Goal: Use online tool/utility: Utilize a website feature to perform a specific function

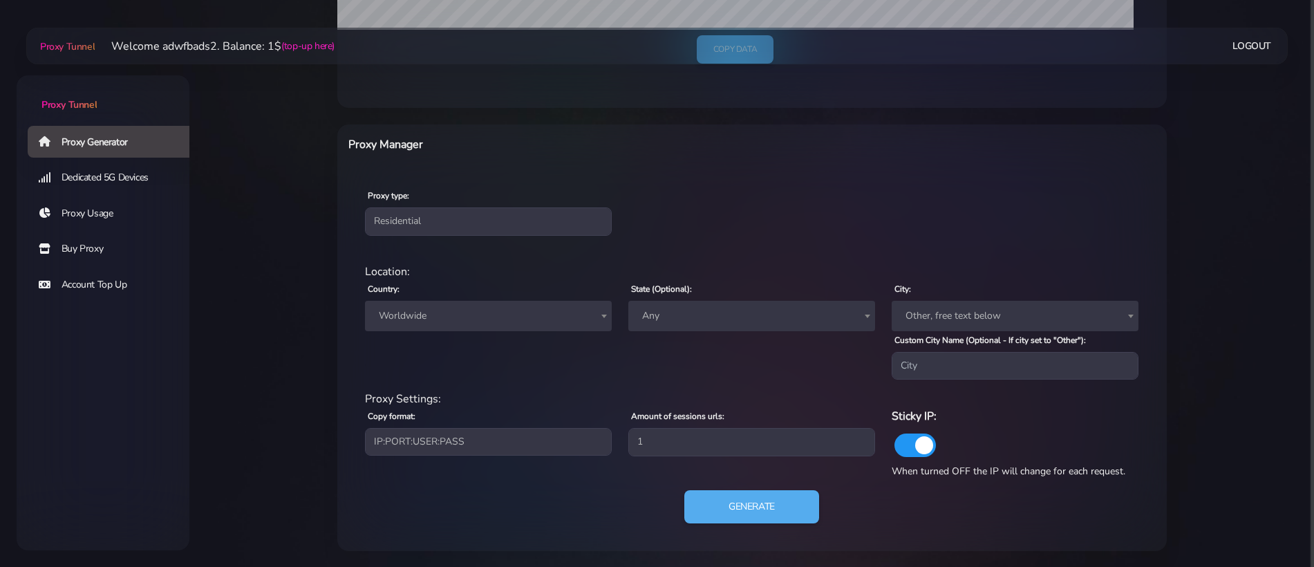
scroll to position [441, 0]
click at [440, 320] on span "Worldwide" at bounding box center [488, 314] width 230 height 19
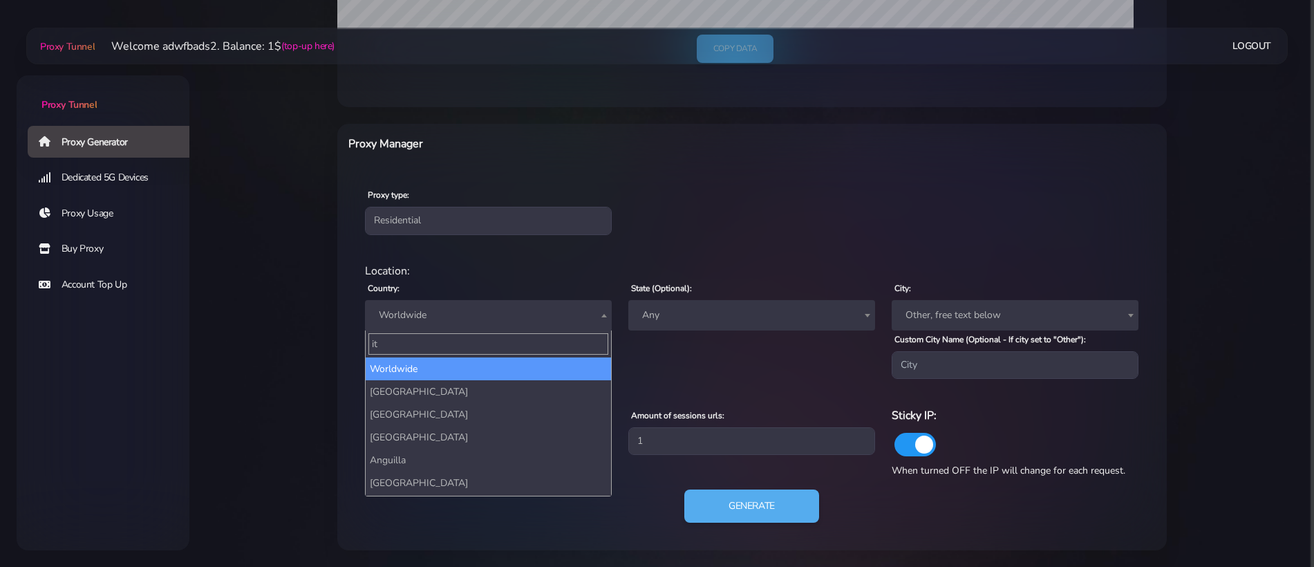
type input "ita"
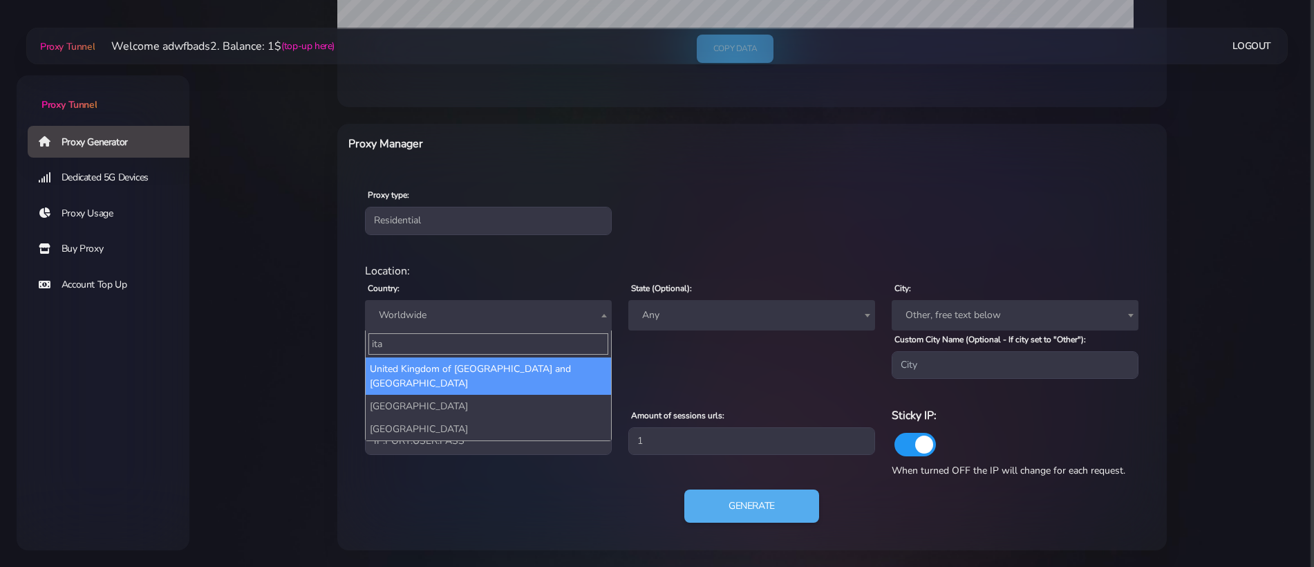
select select "IT"
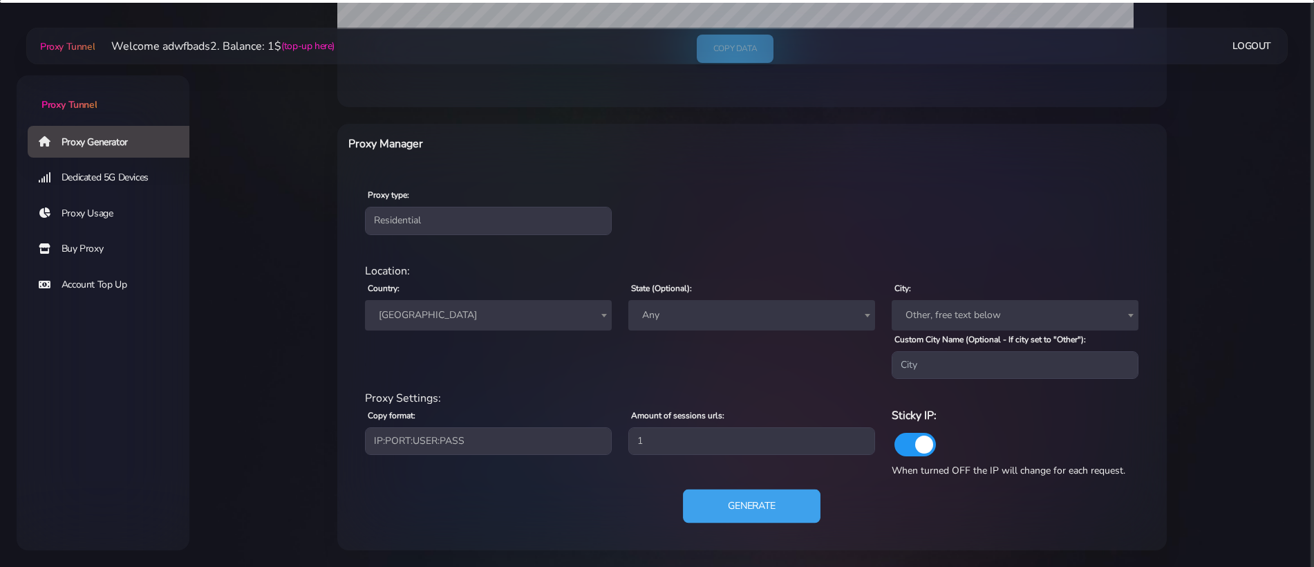
click at [777, 496] on button "Generate" at bounding box center [752, 506] width 138 height 34
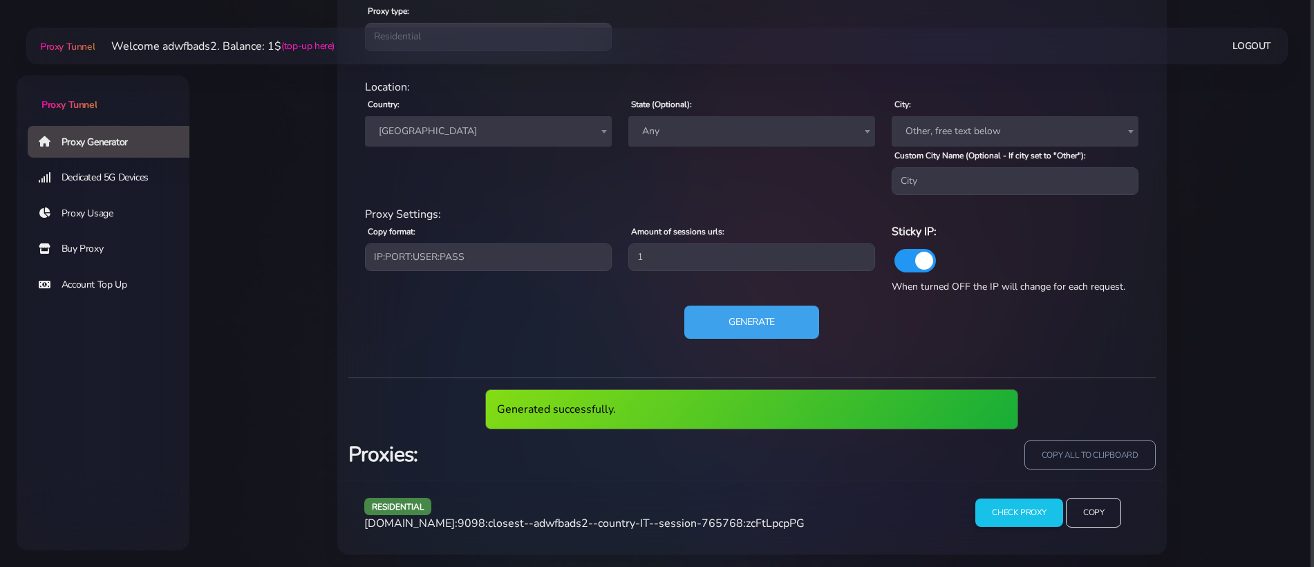
scroll to position [629, 0]
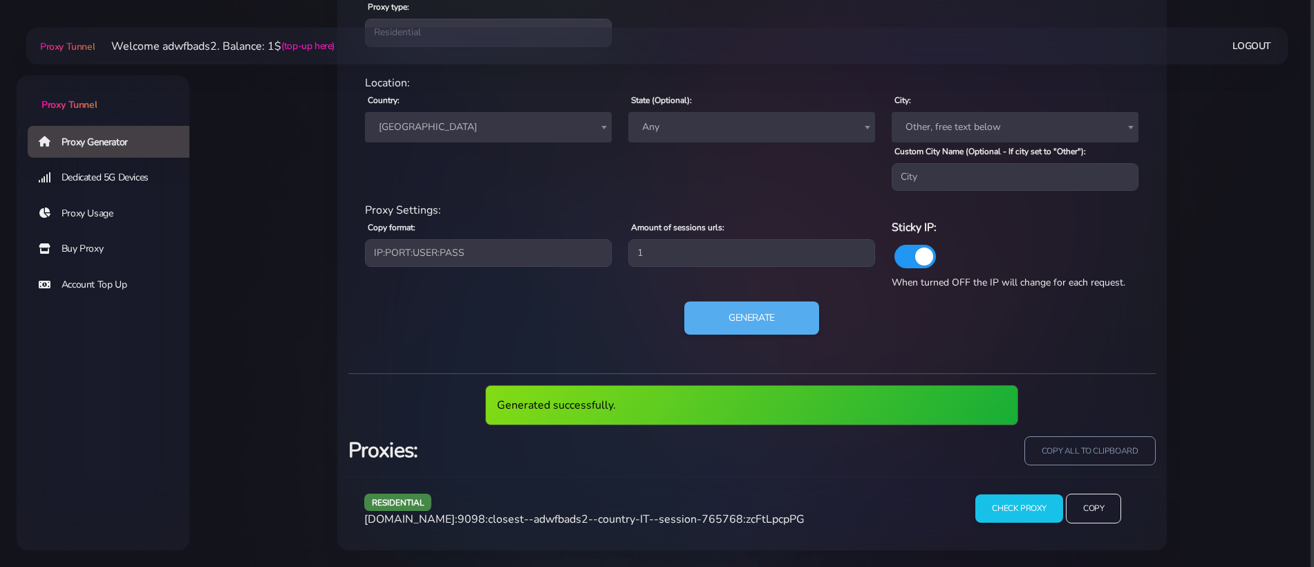
click at [645, 511] on span "[DOMAIN_NAME]:9098:closest--adwfbads2--country-IT--session-765768:zcFtLpcpPG" at bounding box center [584, 518] width 440 height 15
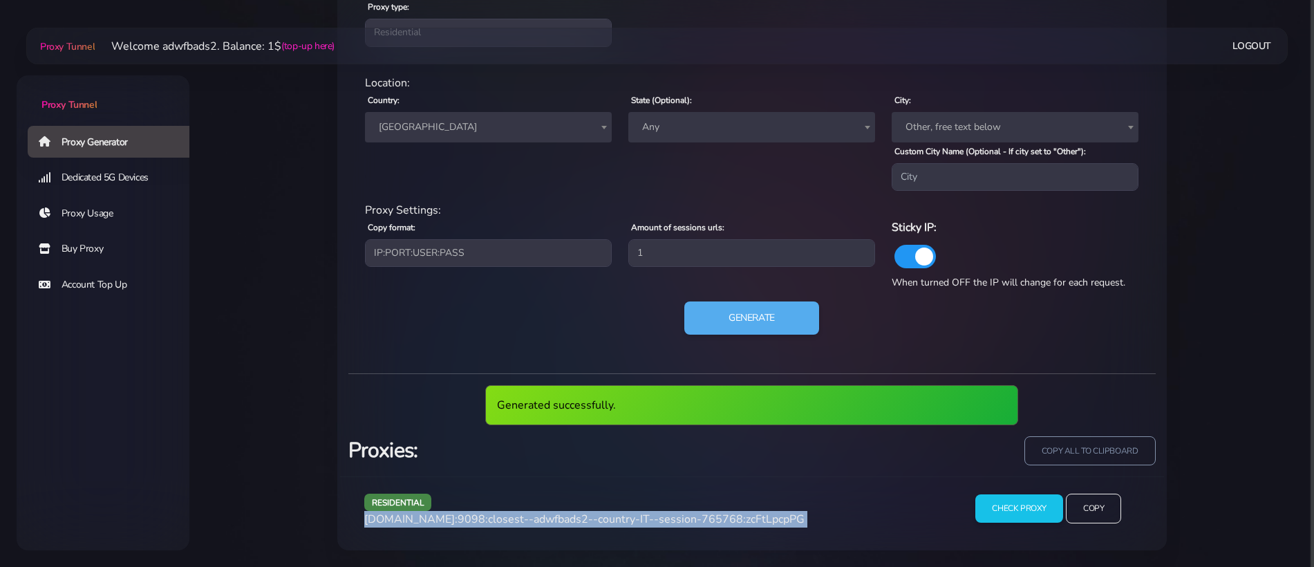
click at [645, 511] on span "[DOMAIN_NAME]:9098:closest--adwfbads2--country-IT--session-765768:zcFtLpcpPG" at bounding box center [584, 518] width 440 height 15
copy div "[DOMAIN_NAME]:9098:closest--adwfbads2--country-IT--session-765768:zcFtLpcpPG"
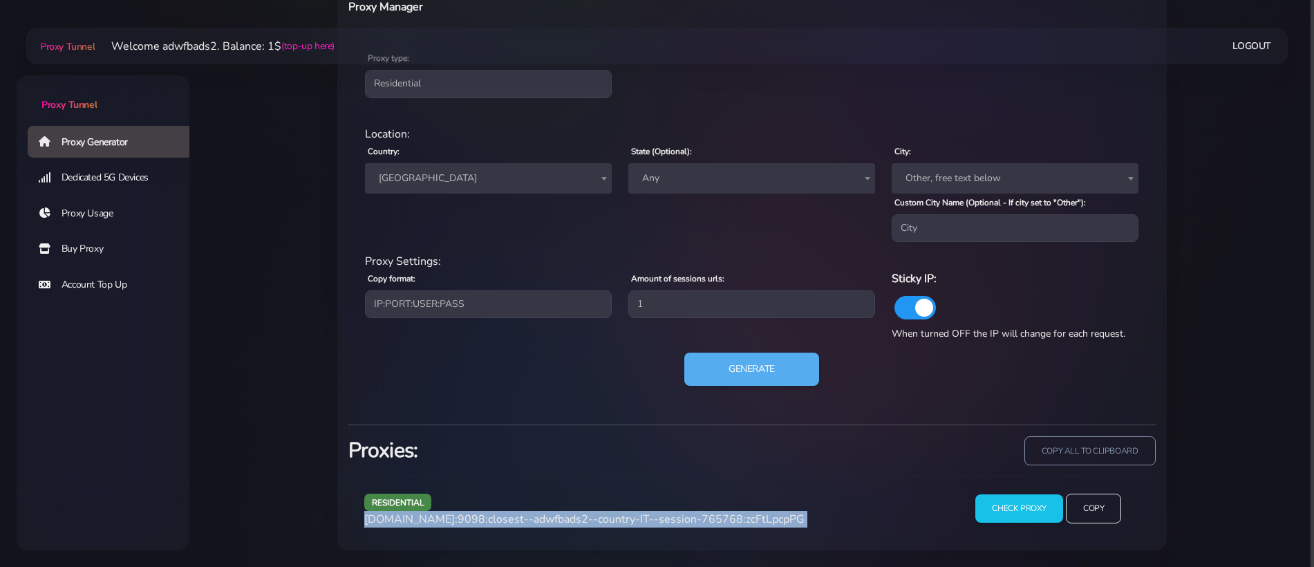
scroll to position [578, 0]
